Goal: Task Accomplishment & Management: Manage account settings

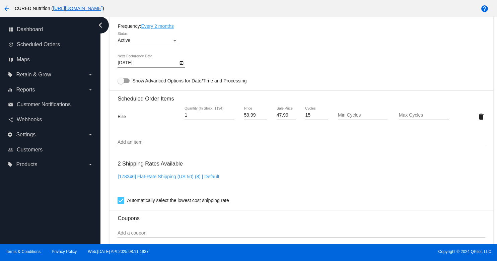
scroll to position [607, 0]
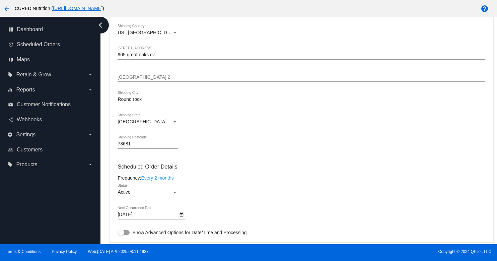
scroll to position [0, 0]
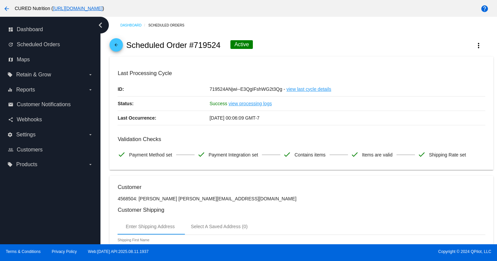
click at [116, 44] on mat-icon "arrow_back" at bounding box center [116, 47] width 8 height 8
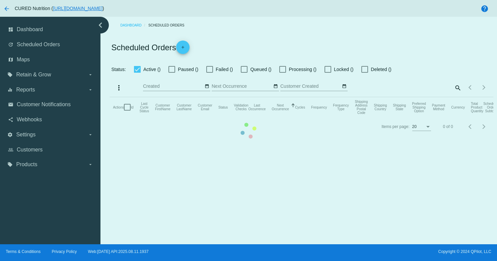
checkbox input "true"
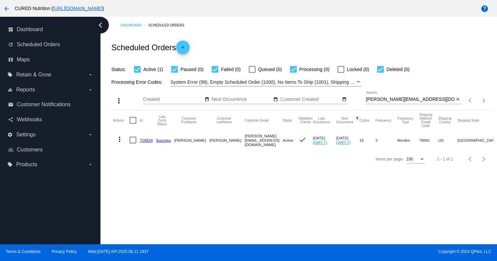
click at [396, 100] on input "[PERSON_NAME][EMAIL_ADDRESS][DOMAIN_NAME]" at bounding box center [410, 99] width 88 height 5
paste input "[EMAIL_ADDRESS]"
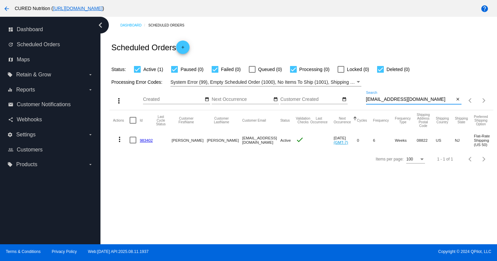
type input "[EMAIL_ADDRESS][DOMAIN_NAME]"
click at [146, 141] on link "983402" at bounding box center [146, 140] width 13 height 4
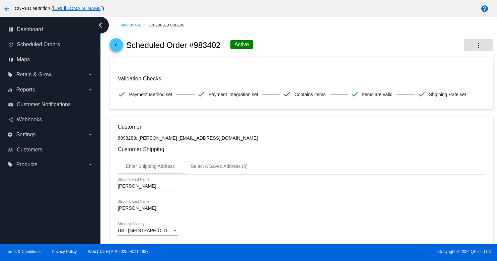
click at [482, 44] on button "more_vert" at bounding box center [478, 45] width 29 height 12
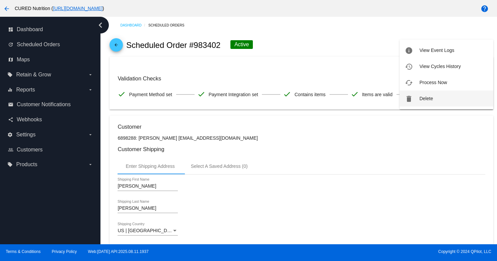
click at [434, 96] on button "delete Delete" at bounding box center [446, 98] width 94 height 16
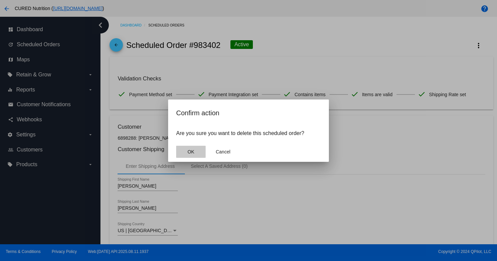
click at [183, 151] on button "OK" at bounding box center [190, 152] width 29 height 12
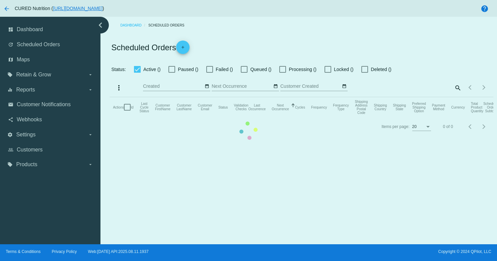
checkbox input "true"
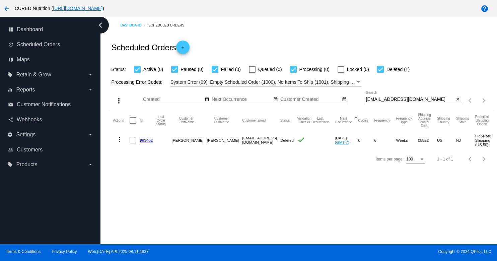
click at [391, 99] on input "[EMAIL_ADDRESS][DOMAIN_NAME]" at bounding box center [410, 99] width 88 height 5
paste input "relowe76"
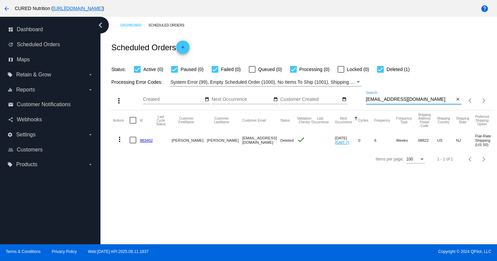
type input "[EMAIL_ADDRESS][DOMAIN_NAME]"
click at [142, 142] on link "939354" at bounding box center [146, 140] width 13 height 4
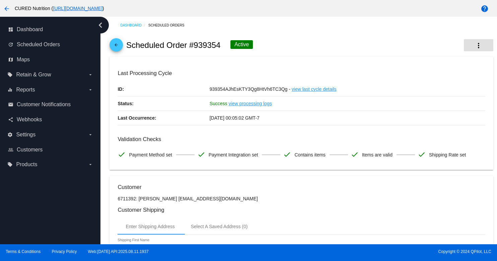
click at [477, 45] on mat-icon "more_vert" at bounding box center [478, 46] width 8 height 8
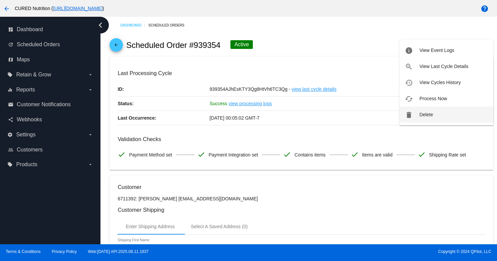
click at [430, 113] on span "Delete" at bounding box center [425, 114] width 13 height 5
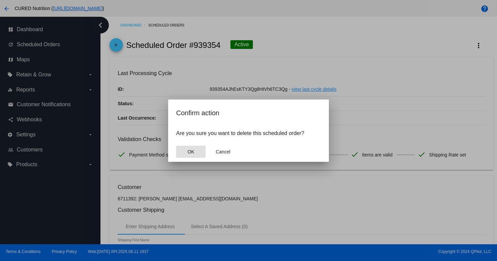
click at [196, 150] on button "OK" at bounding box center [190, 152] width 29 height 12
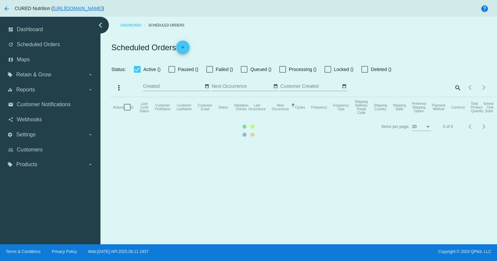
checkbox input "true"
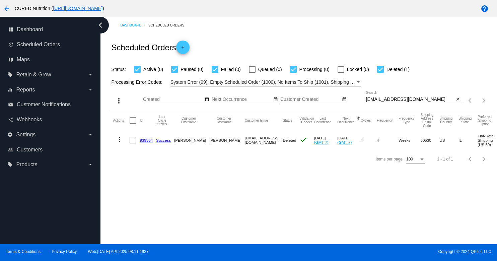
click at [399, 99] on input "[EMAIL_ADDRESS][DOMAIN_NAME]" at bounding box center [410, 99] width 88 height 5
paste input "[PERSON_NAME].garcia022210"
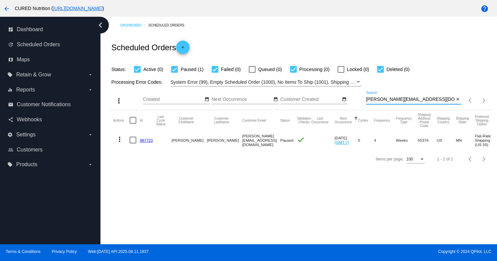
type input "[PERSON_NAME][EMAIL_ADDRESS][DOMAIN_NAME]"
click at [143, 140] on link "987723" at bounding box center [146, 140] width 13 height 4
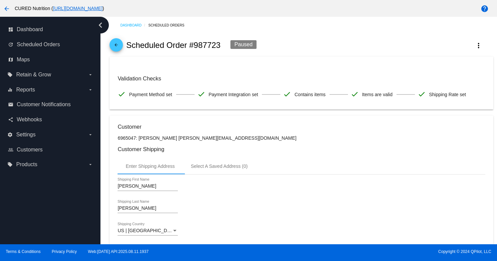
click at [475, 52] on div "arrow_back Scheduled Order #987723 Paused more_vert" at bounding box center [300, 45] width 383 height 23
click at [475, 44] on mat-icon "more_vert" at bounding box center [478, 46] width 8 height 8
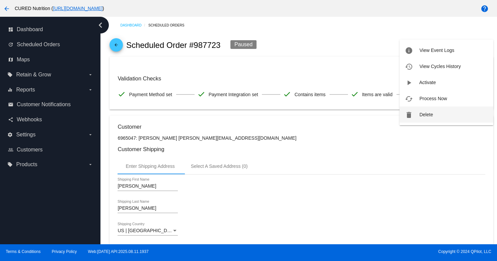
click at [438, 112] on button "delete Delete" at bounding box center [446, 114] width 94 height 16
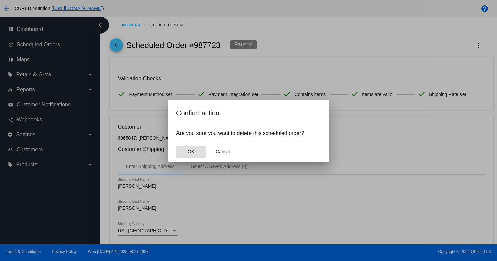
click at [184, 152] on button "OK" at bounding box center [190, 152] width 29 height 12
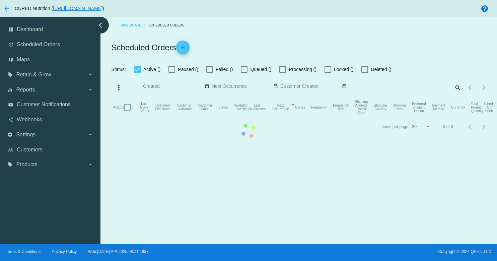
checkbox input "true"
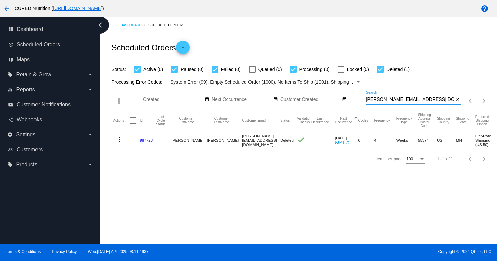
click at [384, 98] on input "[PERSON_NAME][EMAIL_ADDRESS][DOMAIN_NAME]" at bounding box center [410, 99] width 88 height 5
paste input "[EMAIL_ADDRESS]"
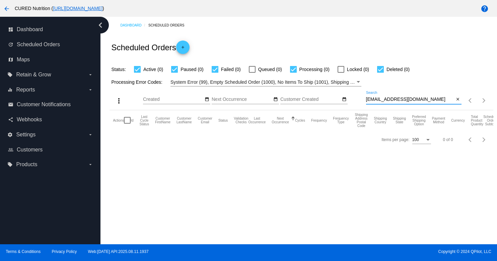
click at [408, 99] on input "[EMAIL_ADDRESS][DOMAIN_NAME]" at bounding box center [410, 99] width 88 height 5
paste input "[PERSON_NAME]"
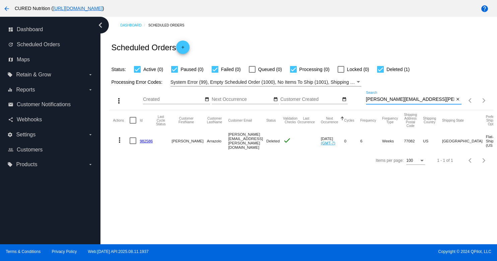
type input "[PERSON_NAME][EMAIL_ADDRESS][PERSON_NAME][DOMAIN_NAME]"
